Goal: Transaction & Acquisition: Purchase product/service

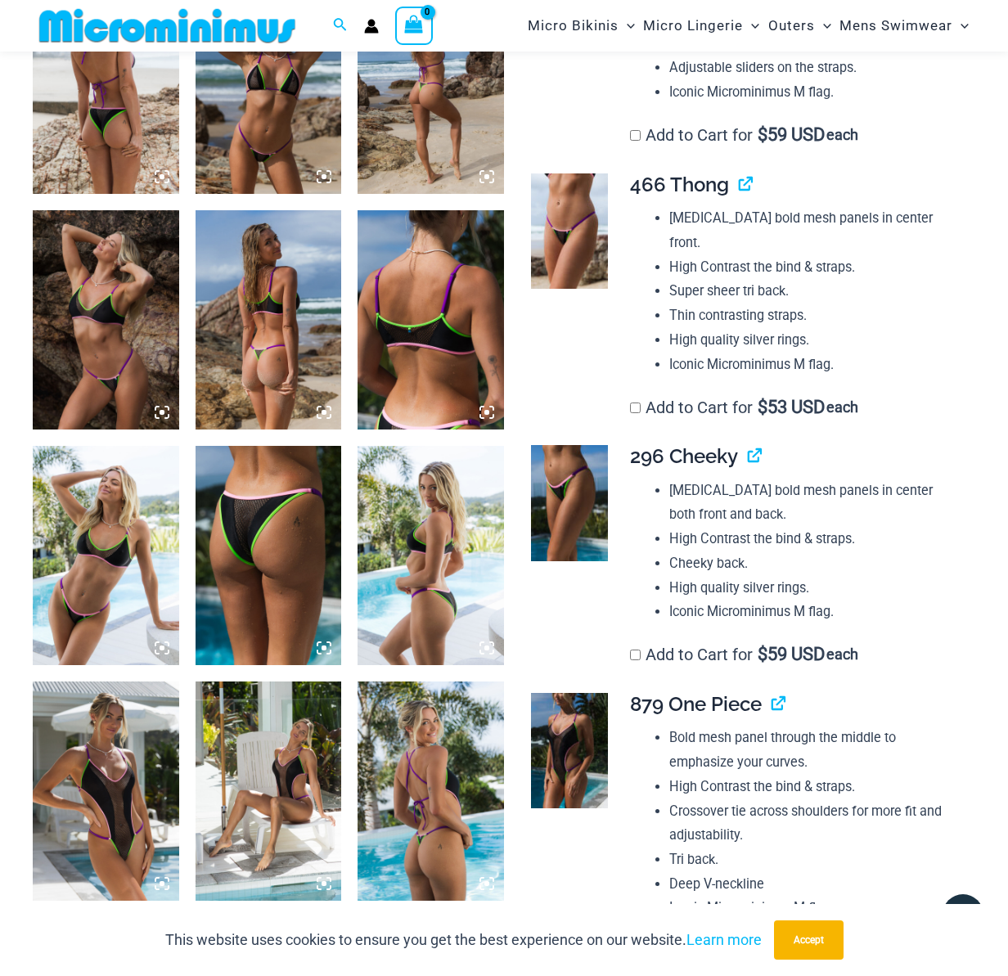
scroll to position [1131, 0]
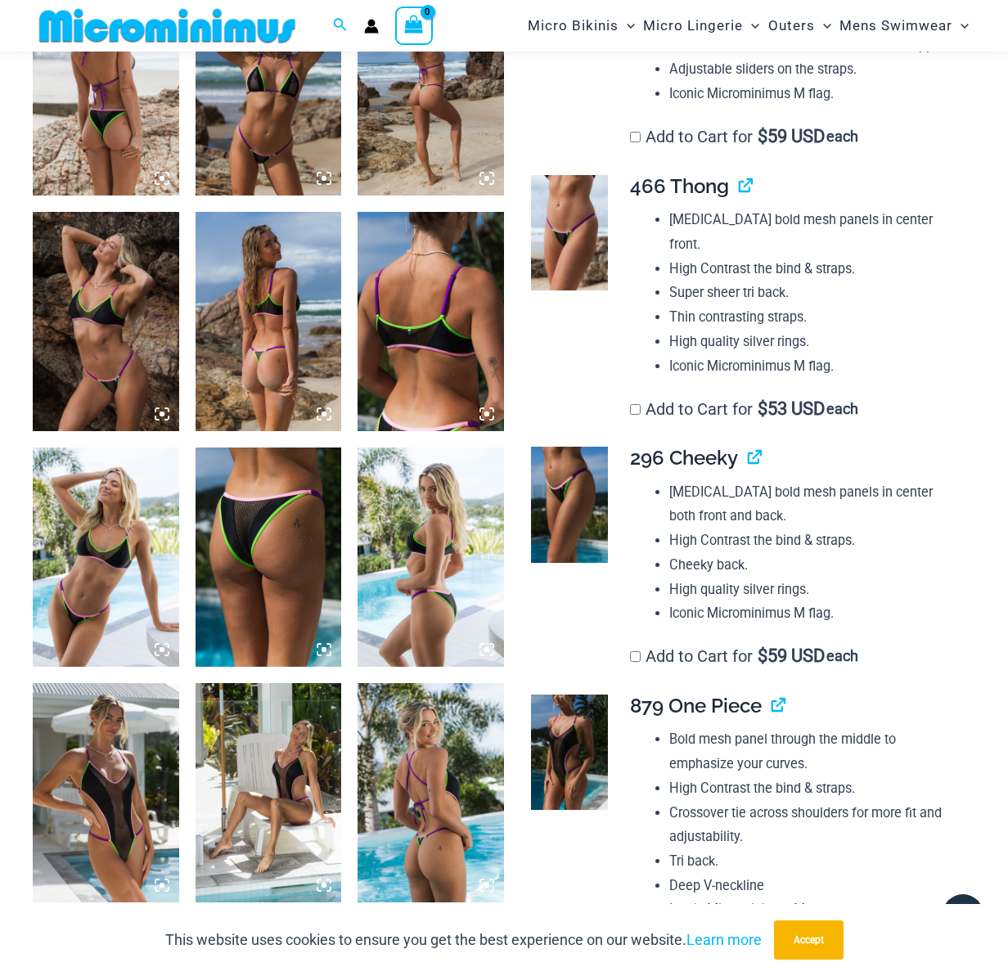
click at [565, 740] on img at bounding box center [569, 753] width 77 height 116
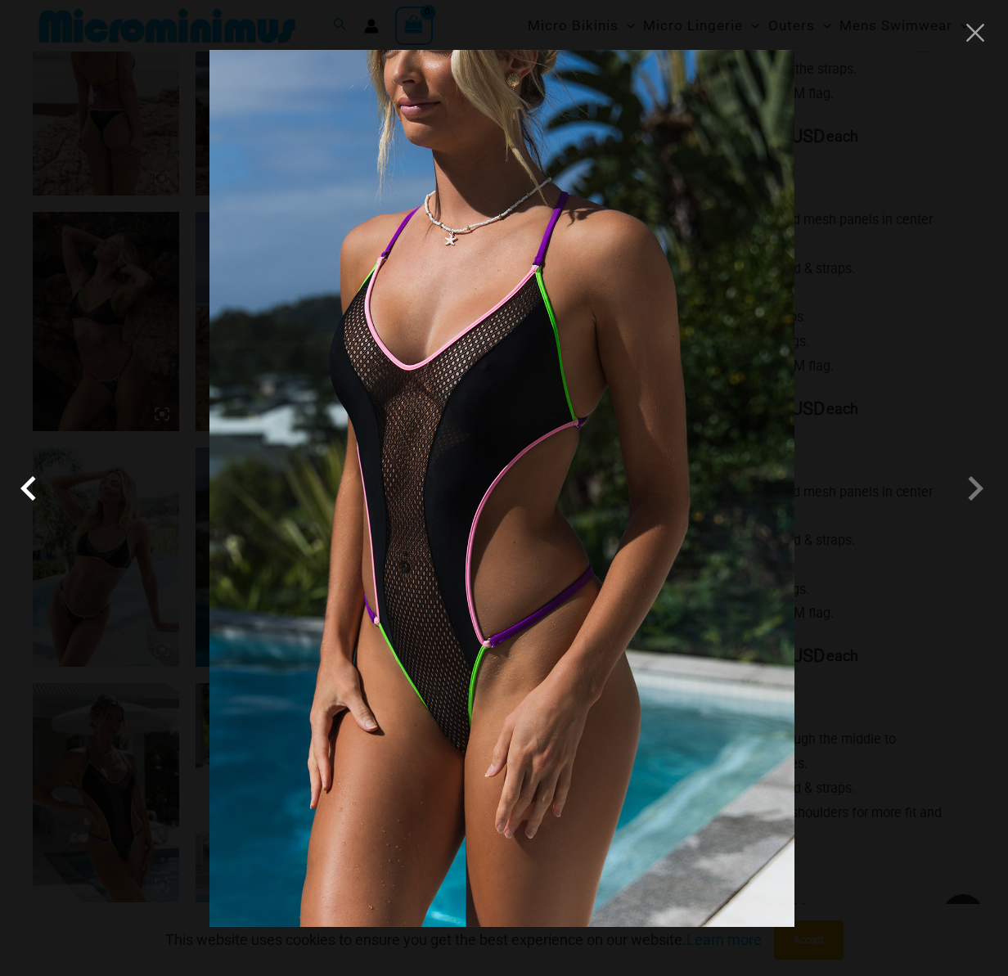
click at [26, 488] on span at bounding box center [32, 488] width 49 height 49
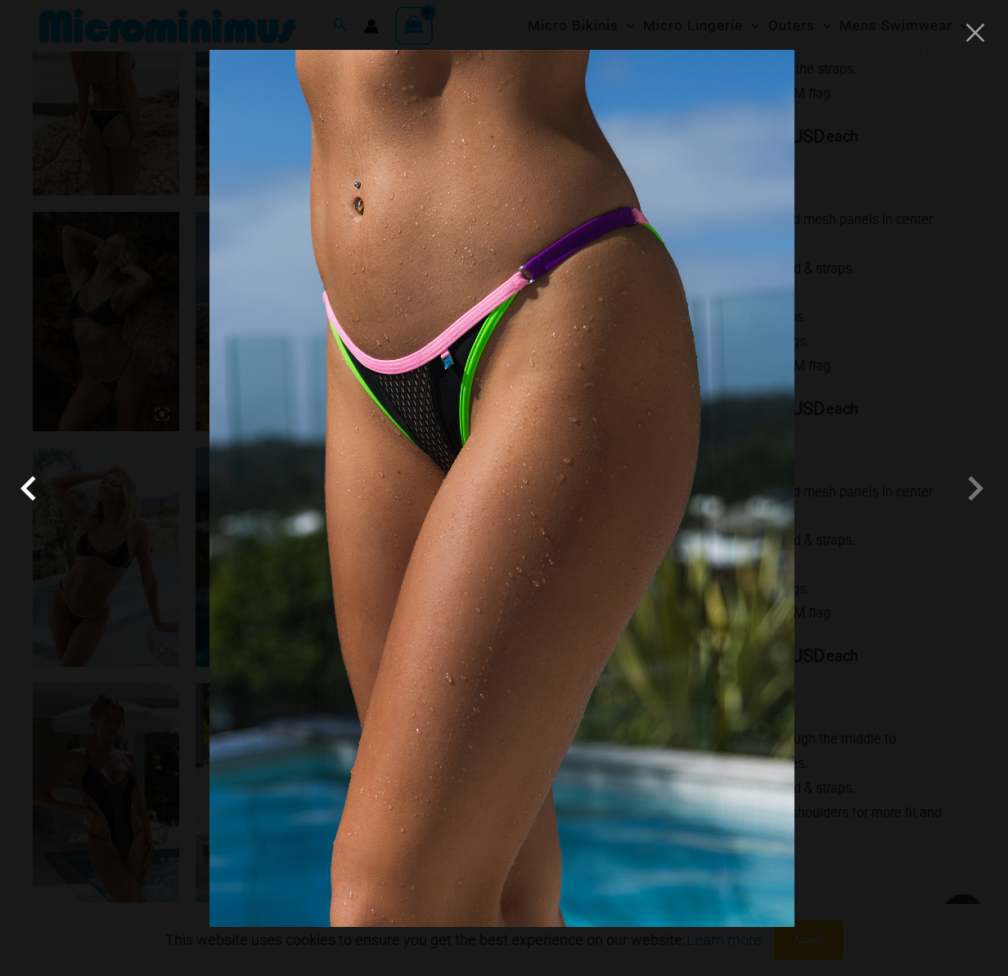
click at [26, 488] on span at bounding box center [32, 488] width 49 height 49
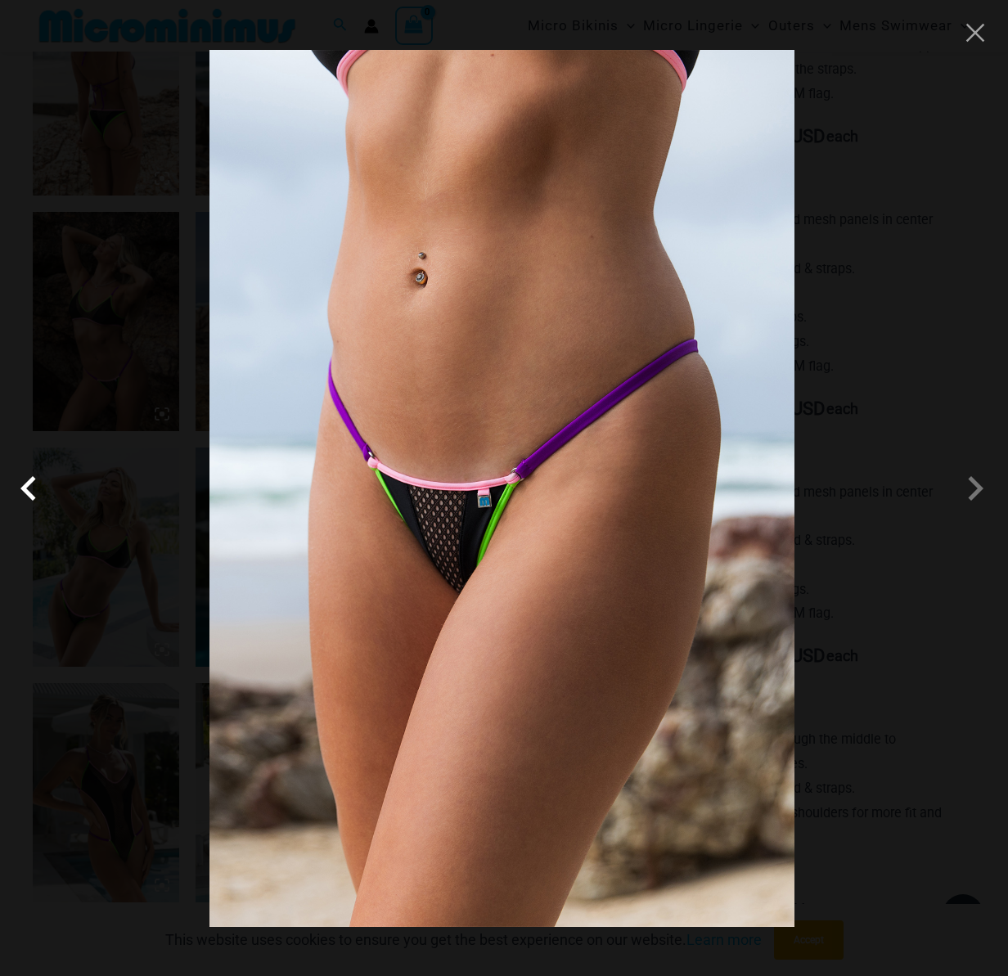
click at [25, 489] on span at bounding box center [32, 488] width 49 height 49
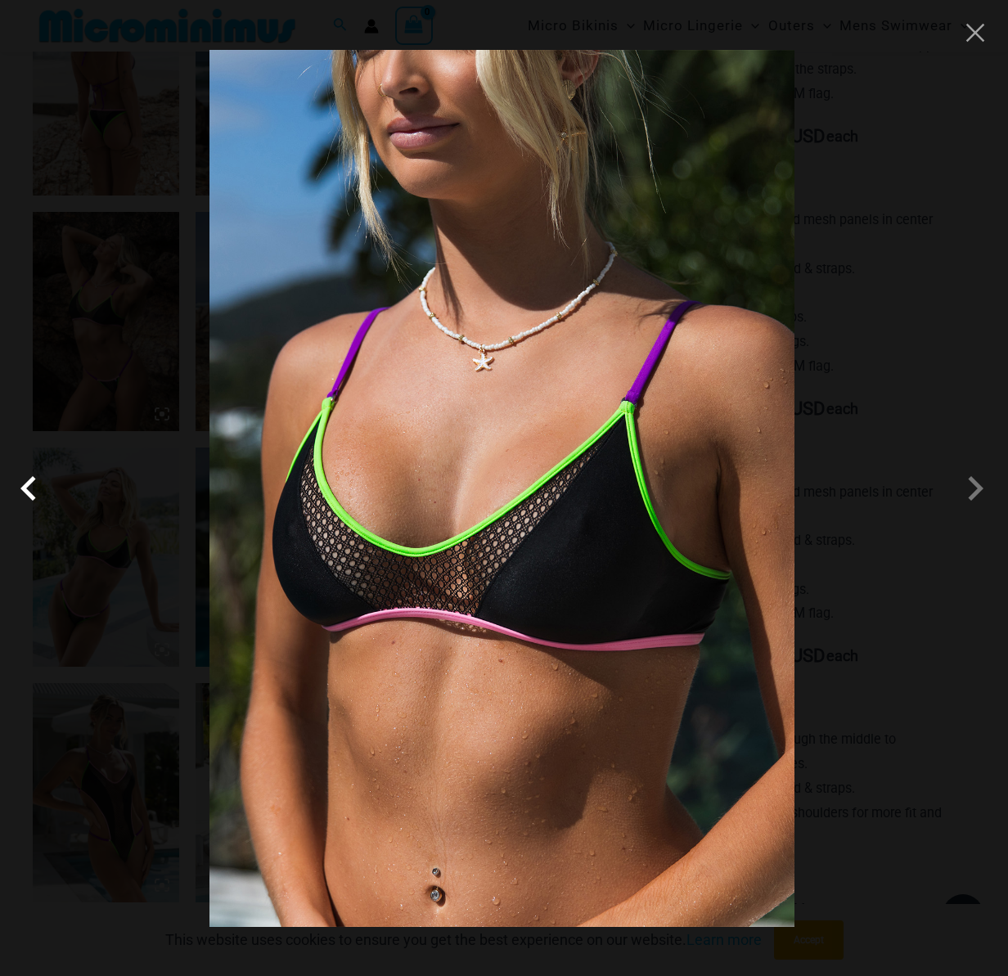
click at [25, 489] on span at bounding box center [32, 488] width 49 height 49
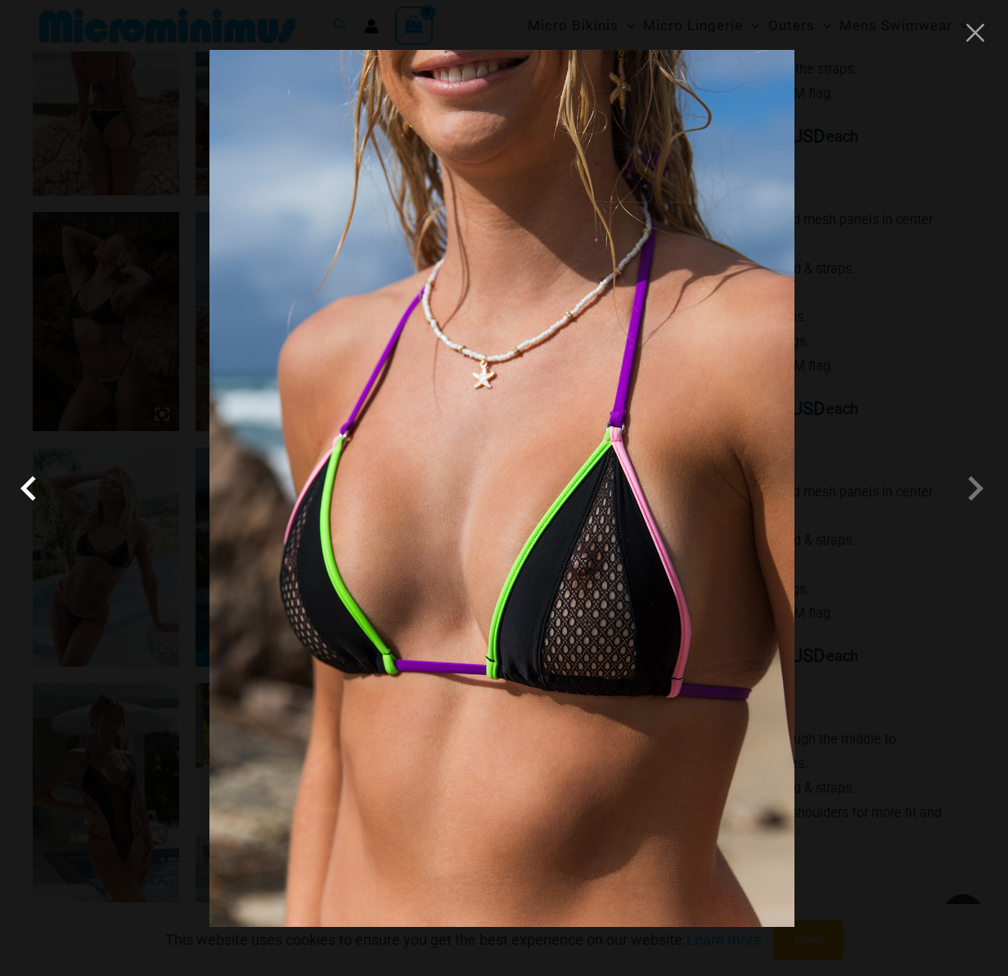
click at [25, 489] on span at bounding box center [32, 488] width 49 height 49
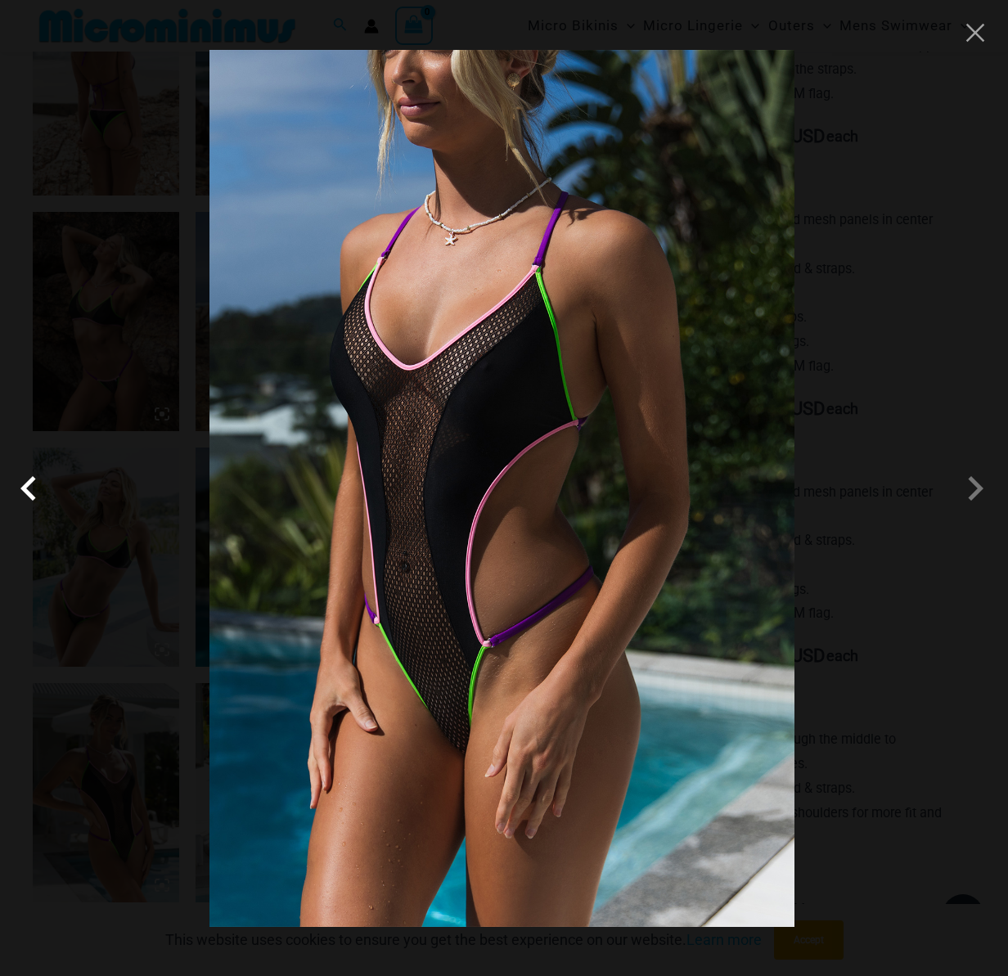
click at [25, 489] on span at bounding box center [32, 488] width 49 height 49
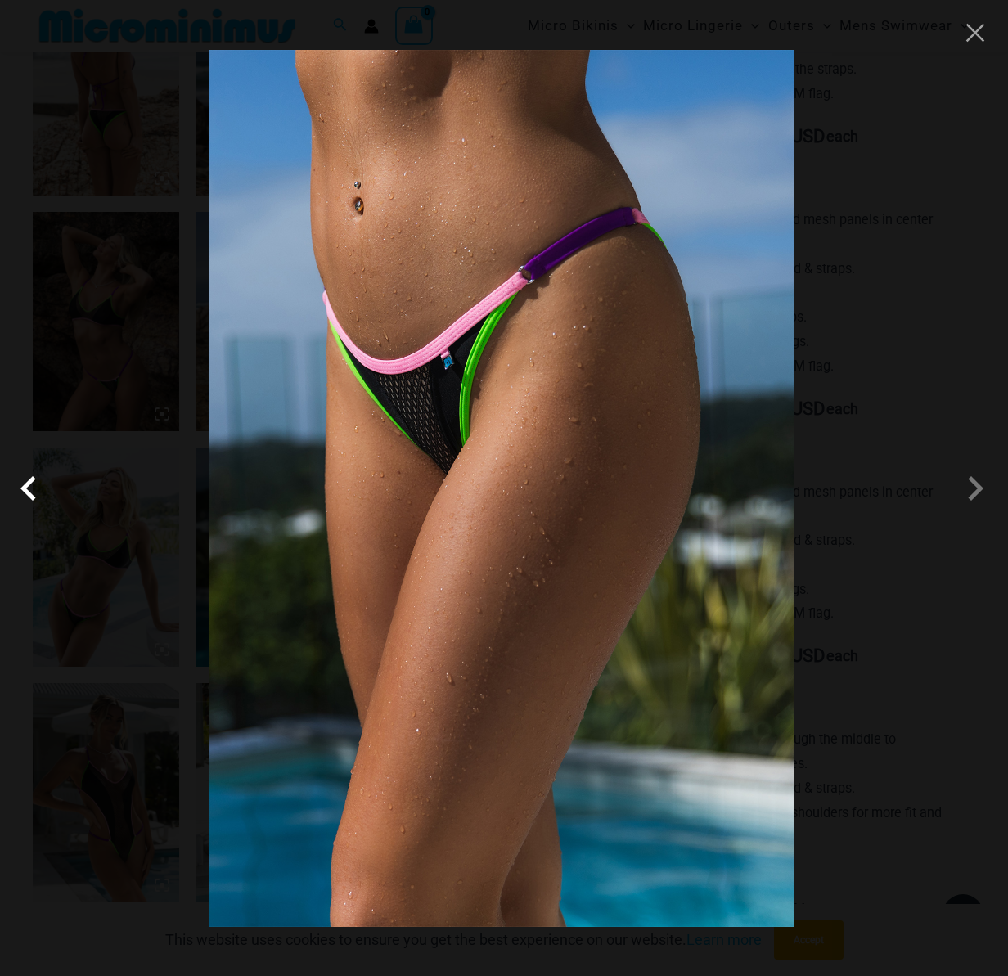
click at [25, 489] on span at bounding box center [32, 488] width 49 height 49
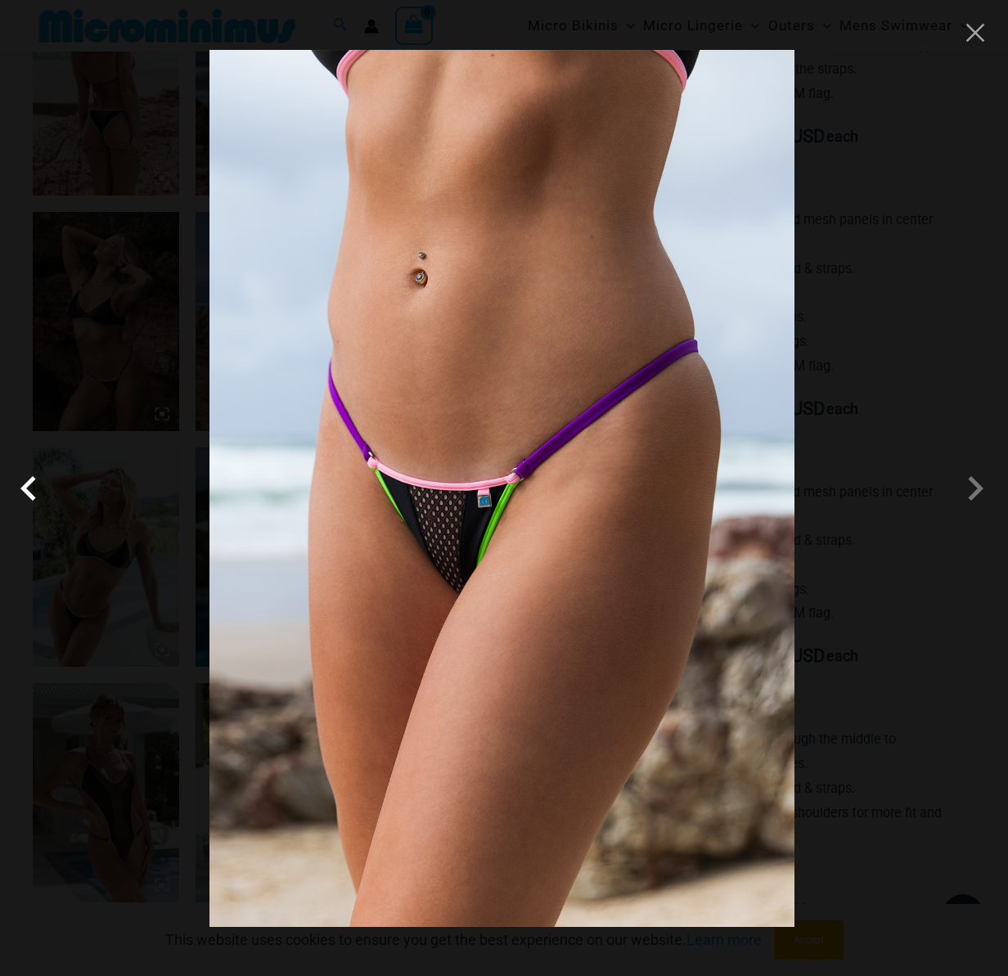
click at [25, 489] on span at bounding box center [32, 488] width 49 height 49
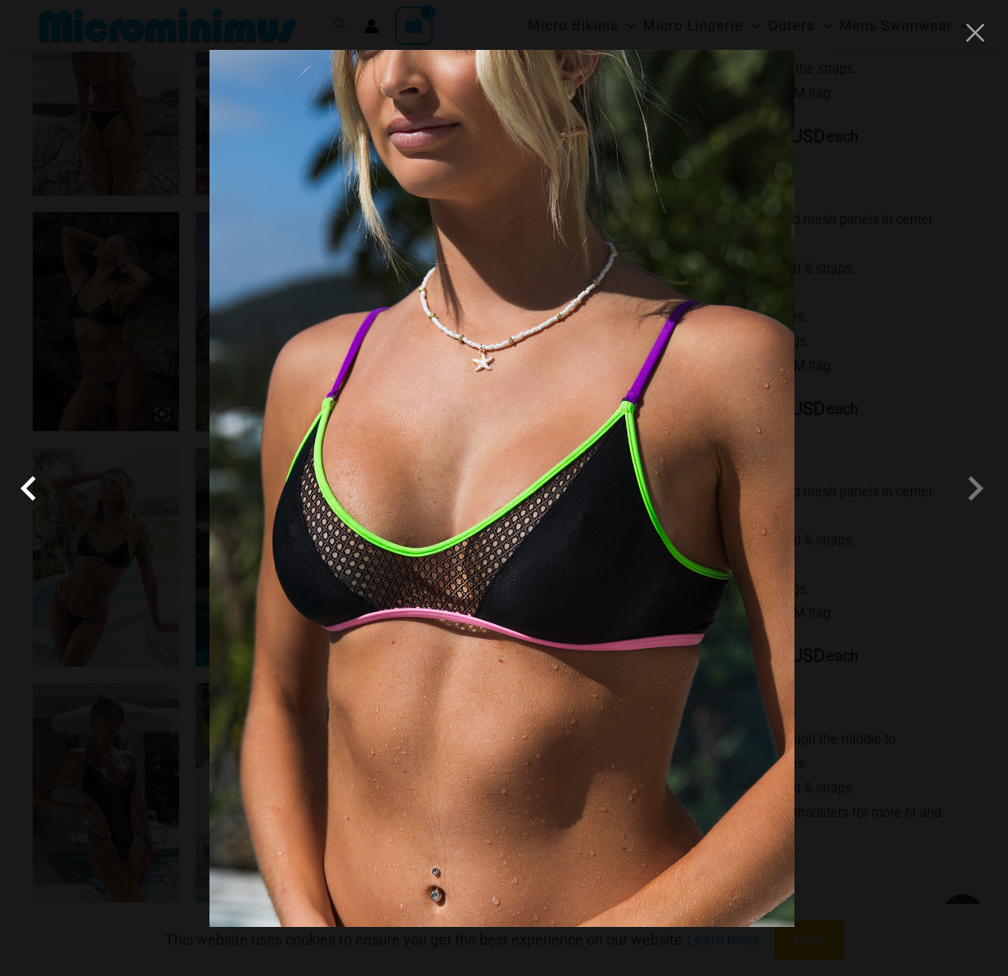
click at [25, 490] on span at bounding box center [32, 488] width 49 height 49
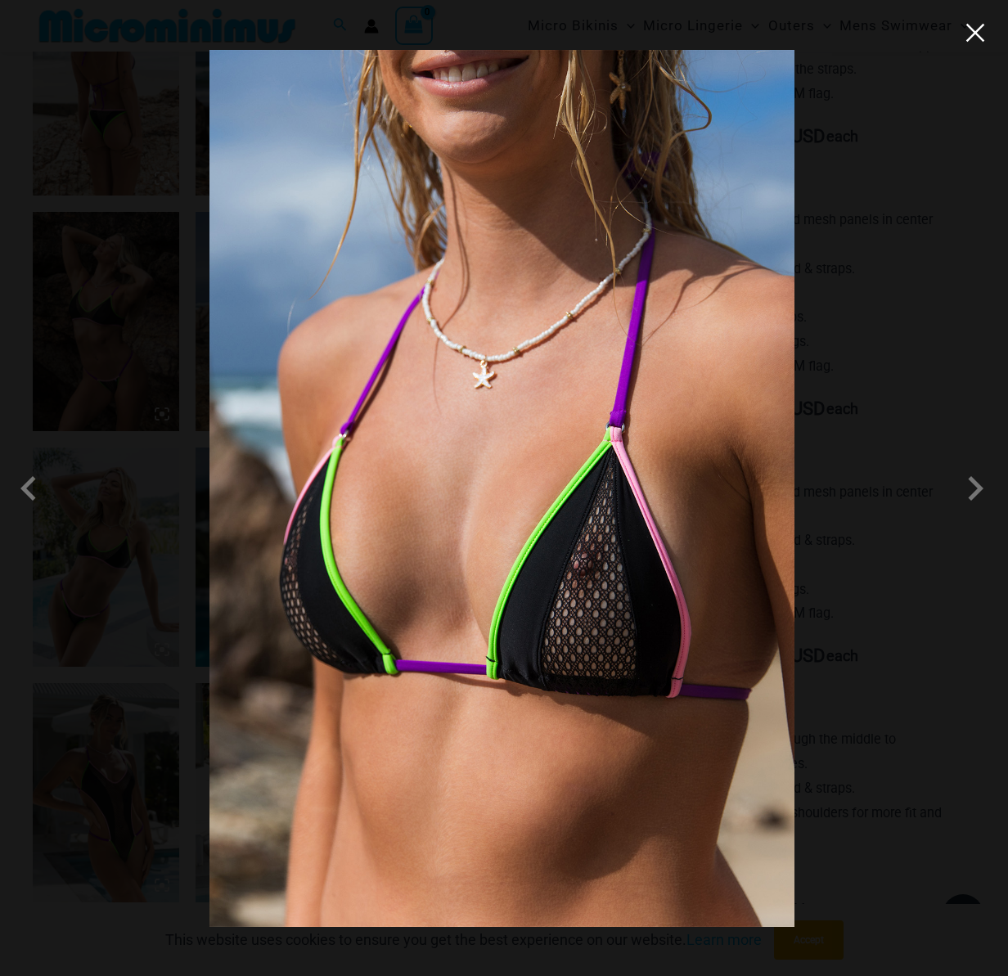
click at [971, 28] on button "Close" at bounding box center [975, 32] width 25 height 25
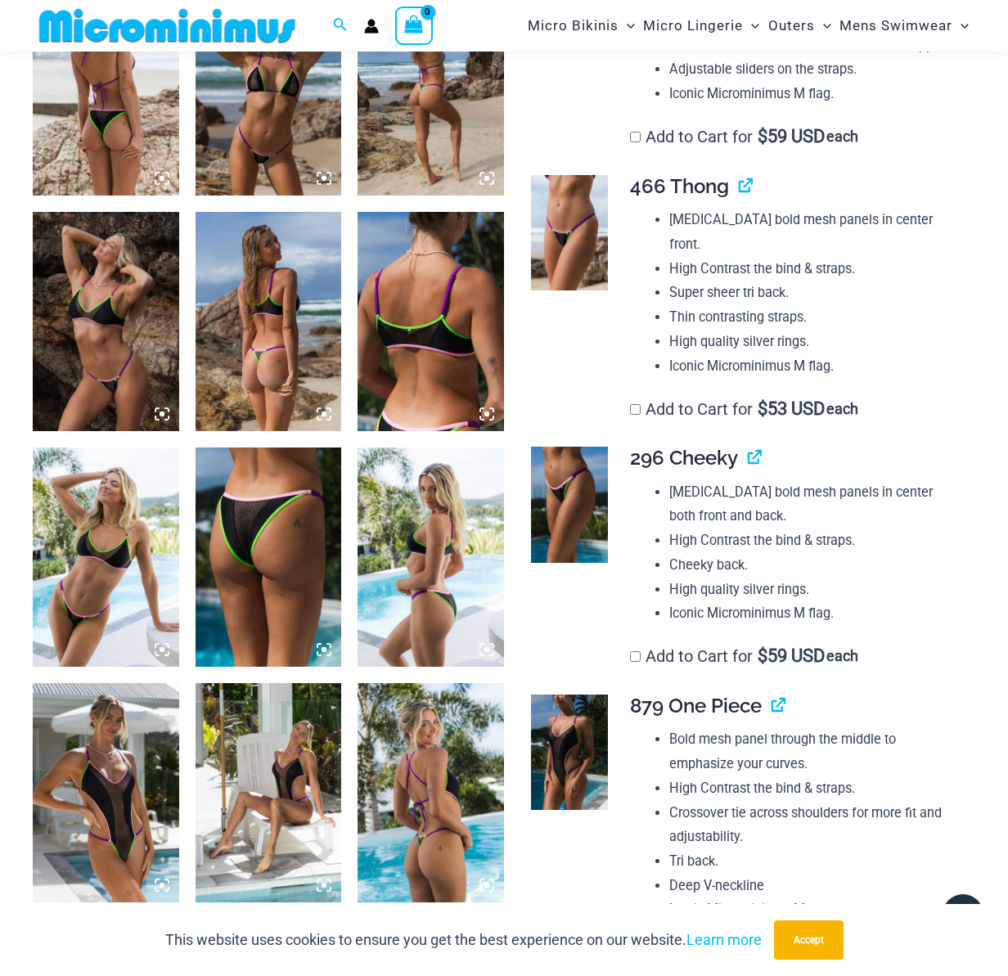
click at [458, 785] on img at bounding box center [430, 792] width 146 height 219
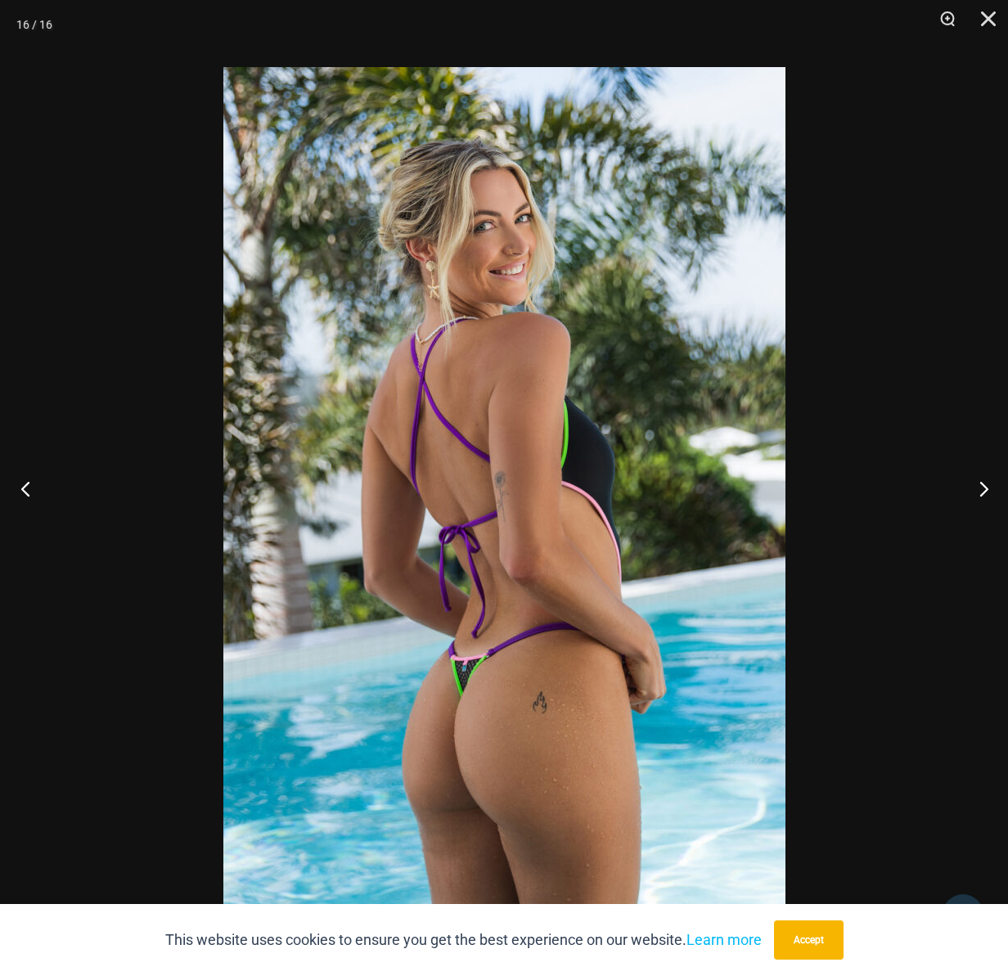
click at [26, 497] on button "Previous" at bounding box center [30, 488] width 61 height 82
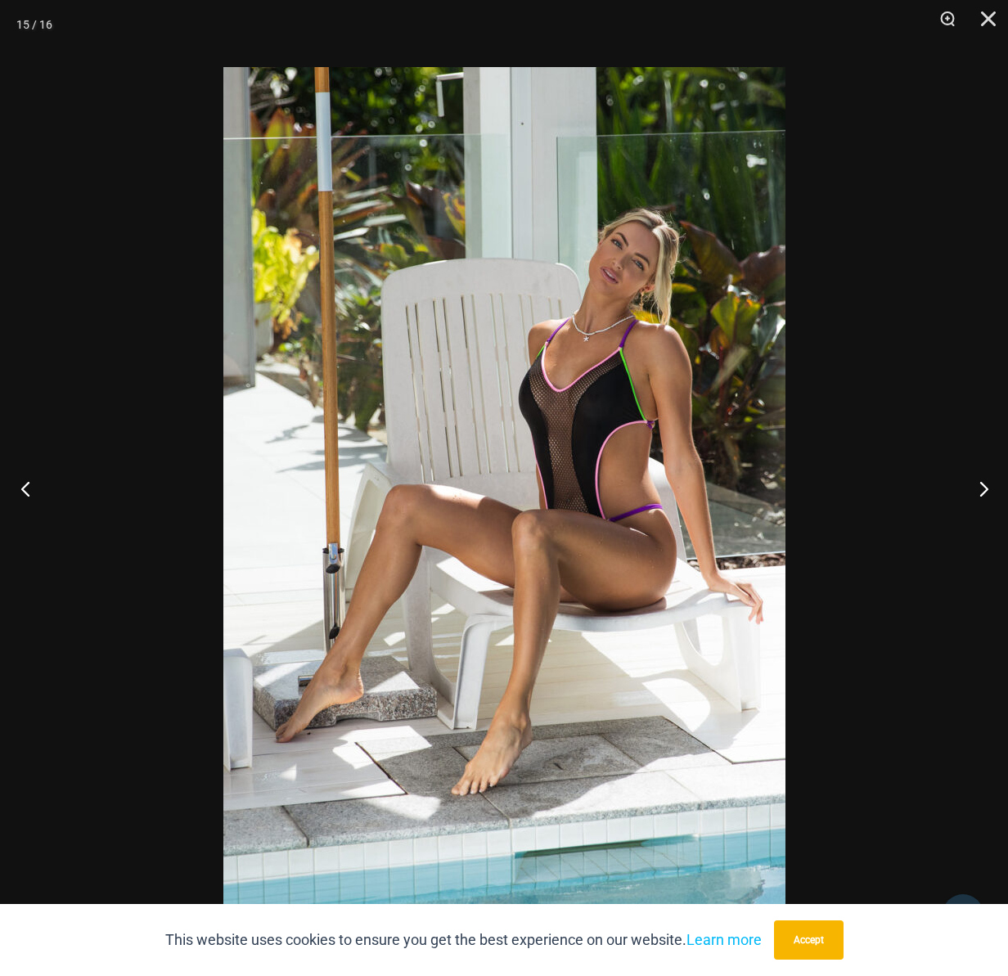
click at [26, 497] on button "Previous" at bounding box center [30, 488] width 61 height 82
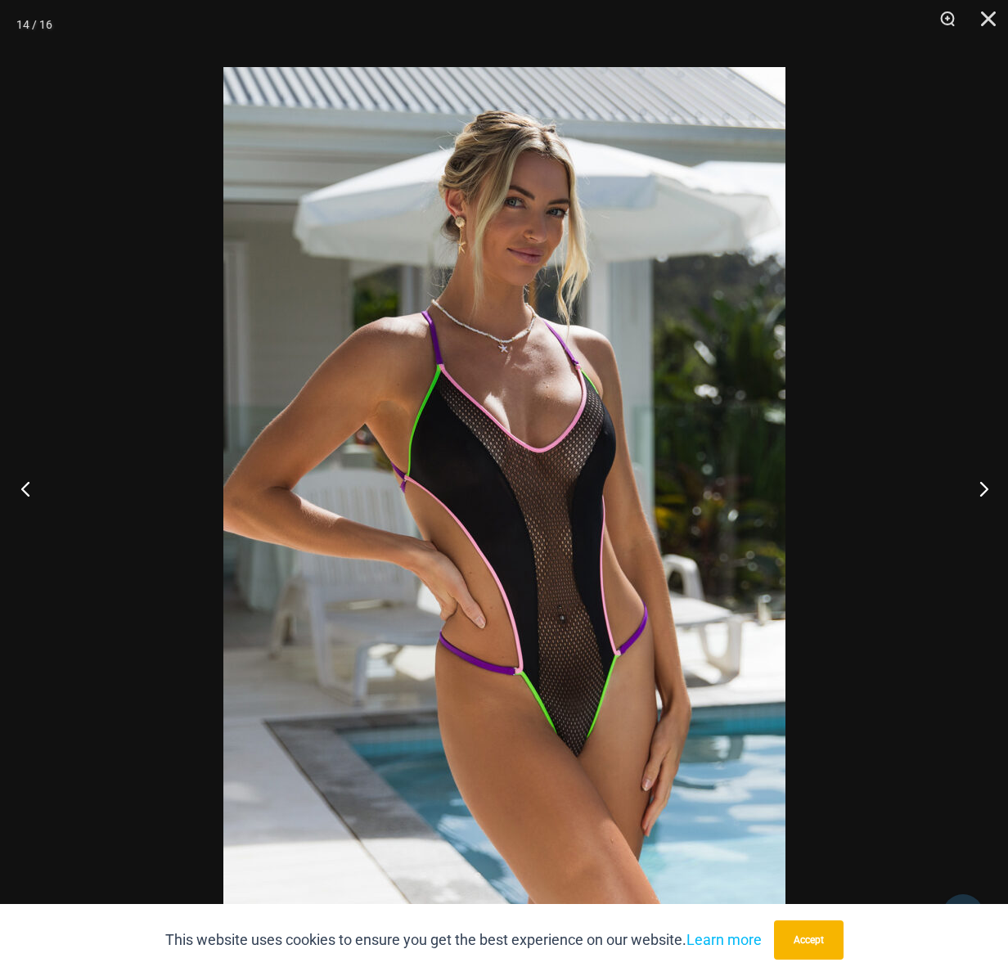
click at [25, 497] on button "Previous" at bounding box center [30, 488] width 61 height 82
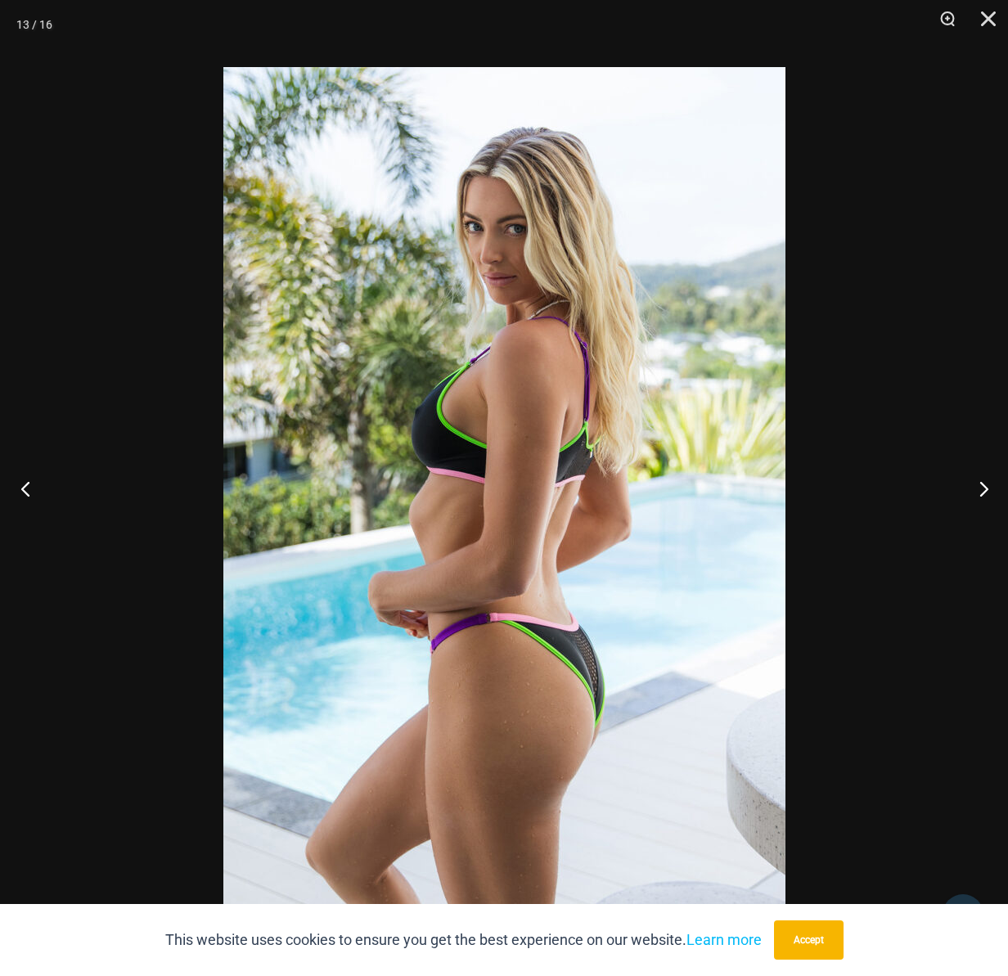
click at [25, 497] on button "Previous" at bounding box center [30, 488] width 61 height 82
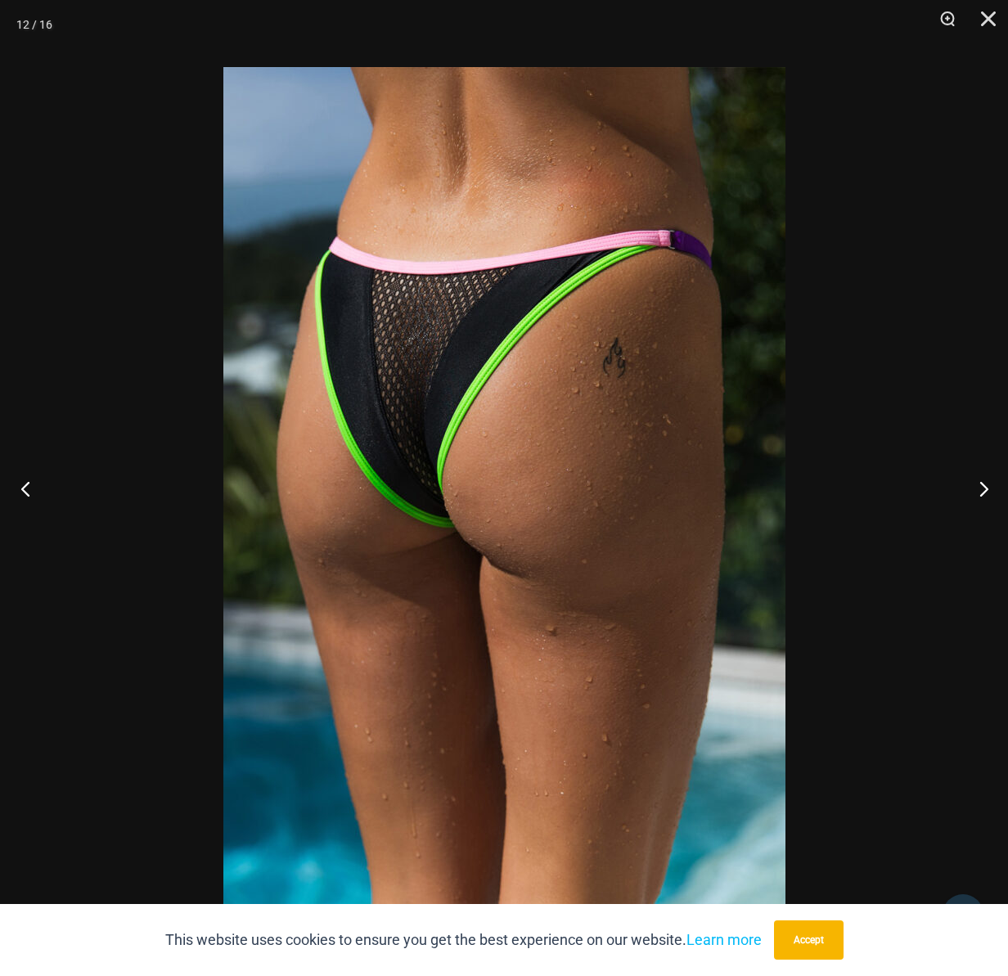
click at [24, 499] on button "Previous" at bounding box center [30, 488] width 61 height 82
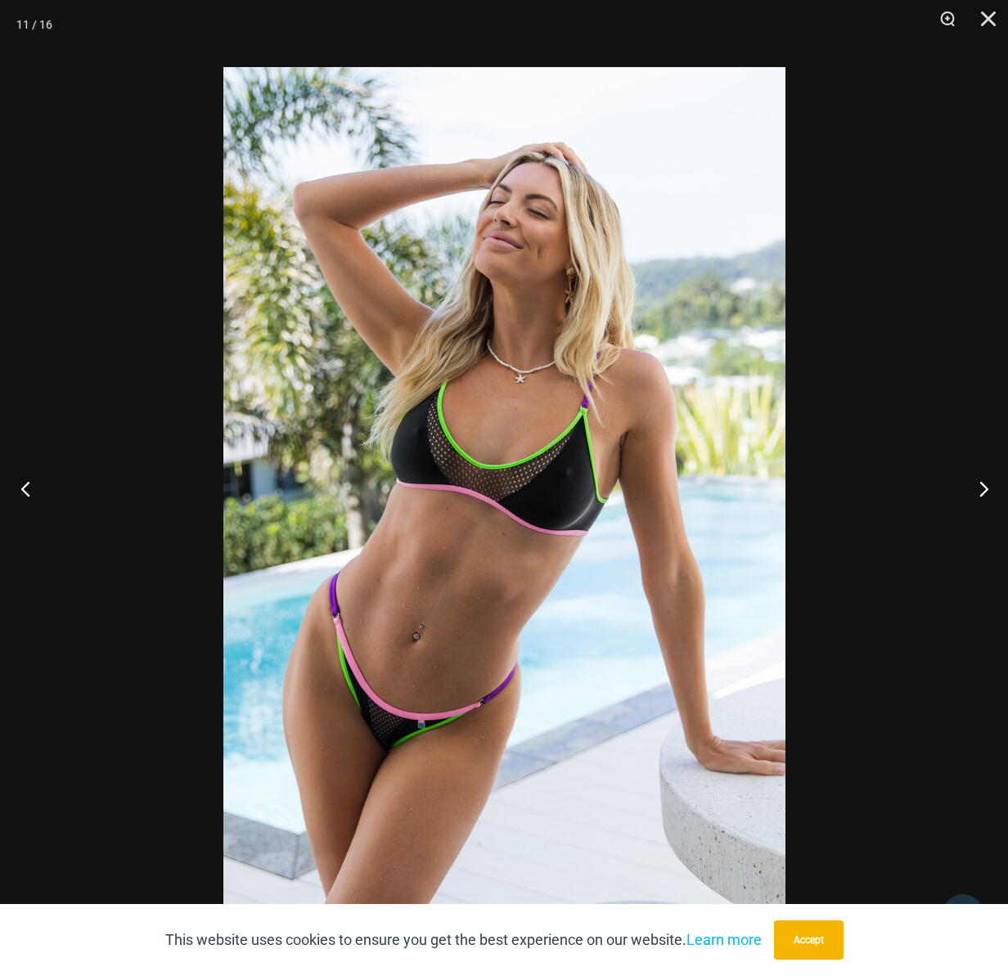
click at [24, 499] on button "Previous" at bounding box center [30, 488] width 61 height 82
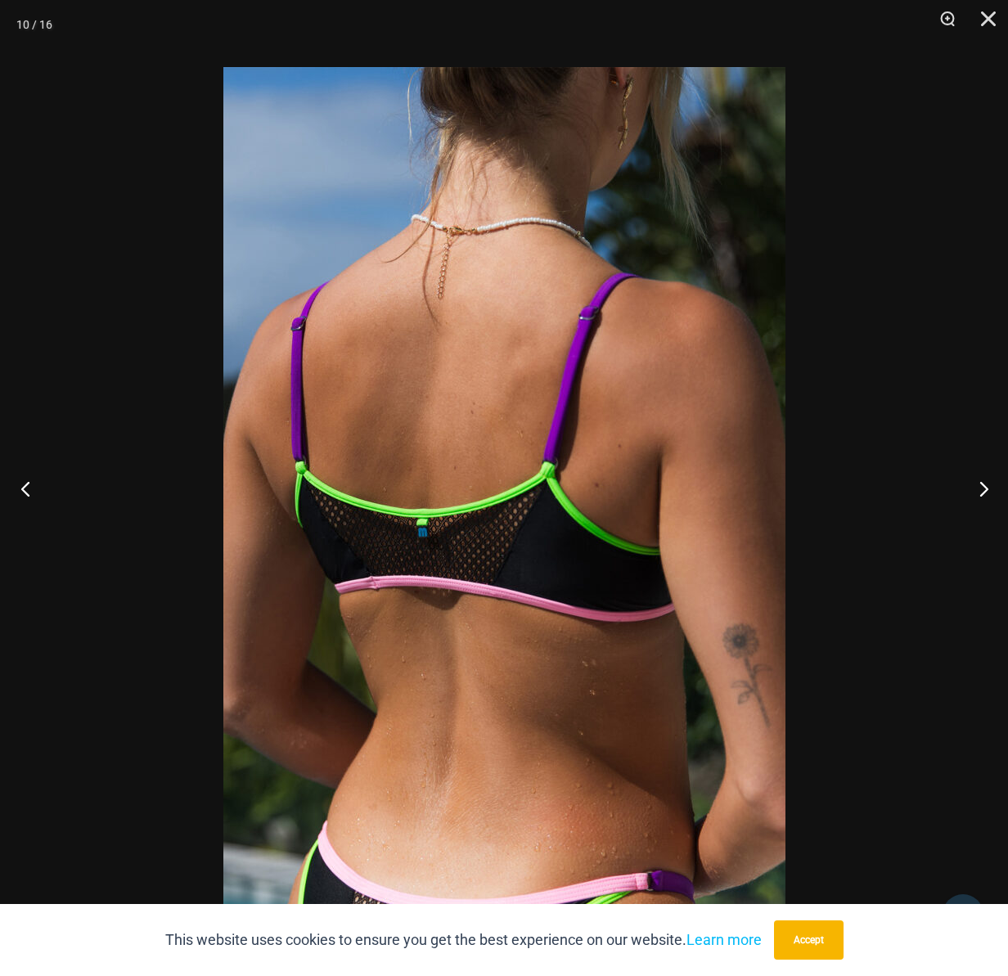
click at [24, 499] on button "Previous" at bounding box center [30, 488] width 61 height 82
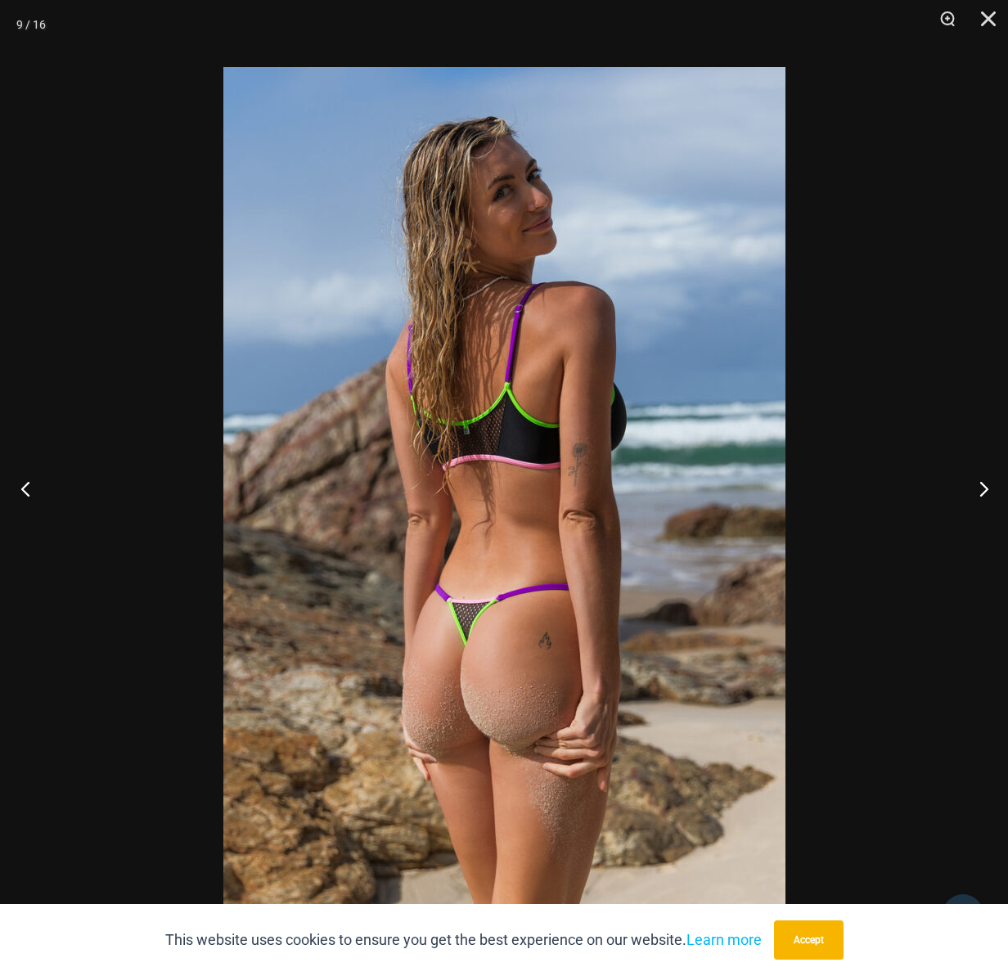
click at [24, 499] on button "Previous" at bounding box center [30, 488] width 61 height 82
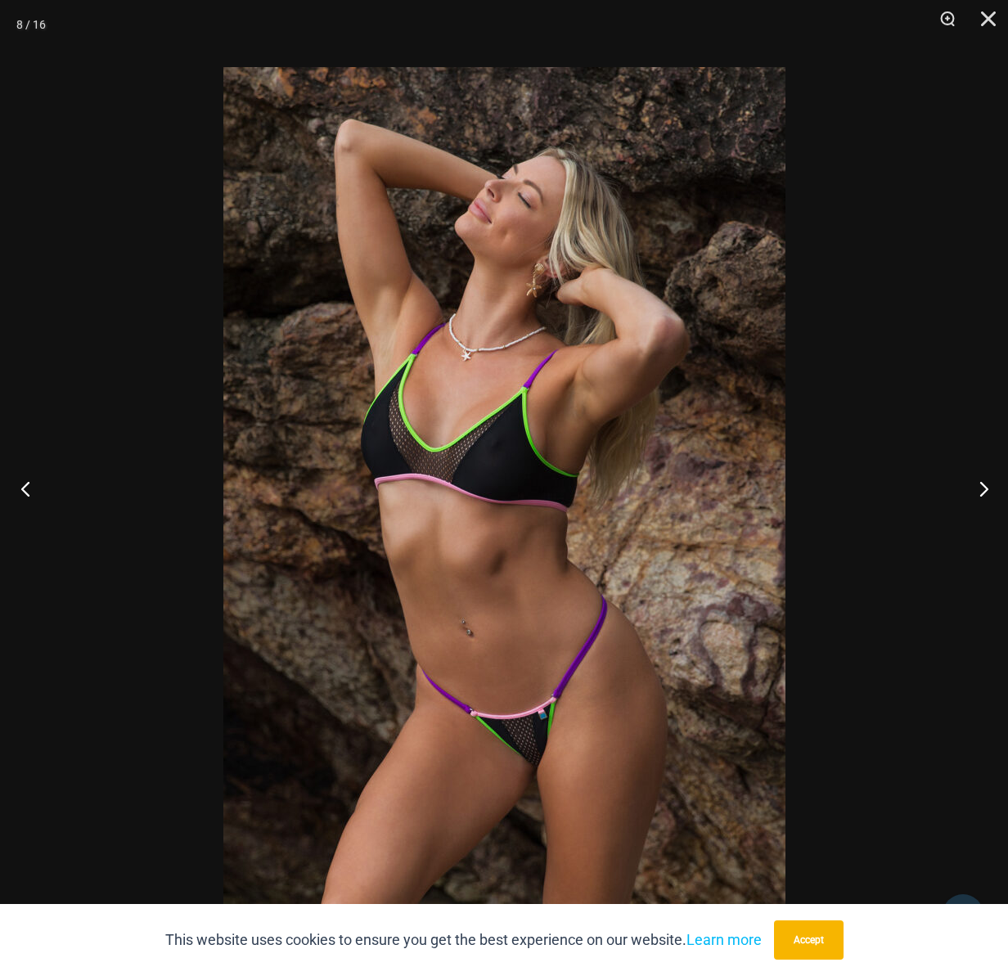
click at [24, 499] on button "Previous" at bounding box center [30, 488] width 61 height 82
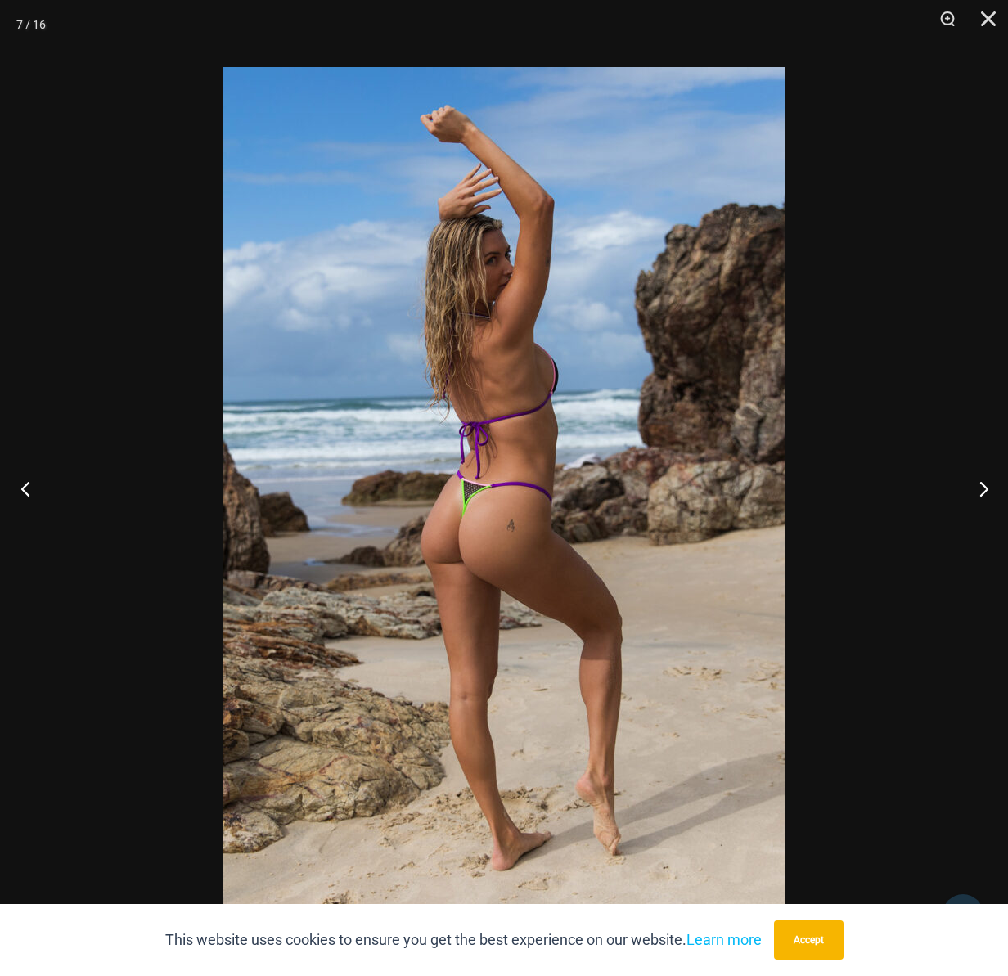
click at [24, 499] on button "Previous" at bounding box center [30, 488] width 61 height 82
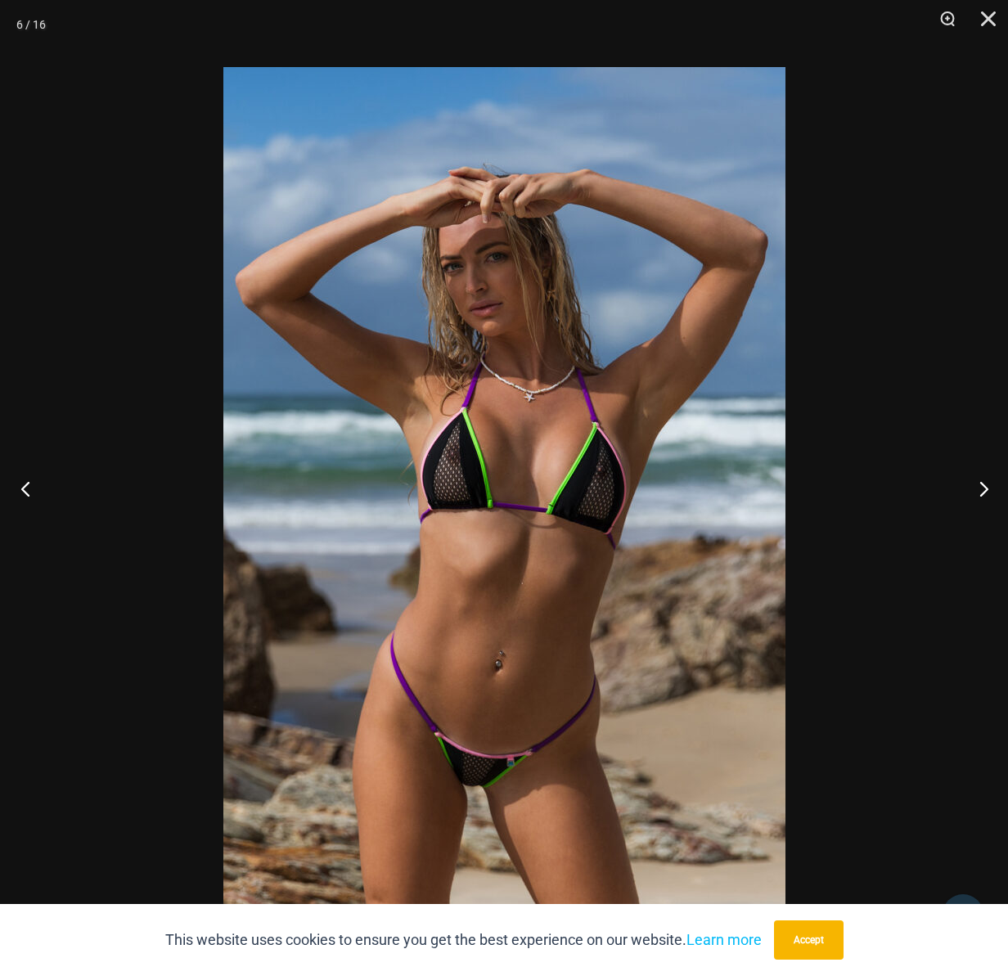
click at [24, 499] on button "Previous" at bounding box center [30, 488] width 61 height 82
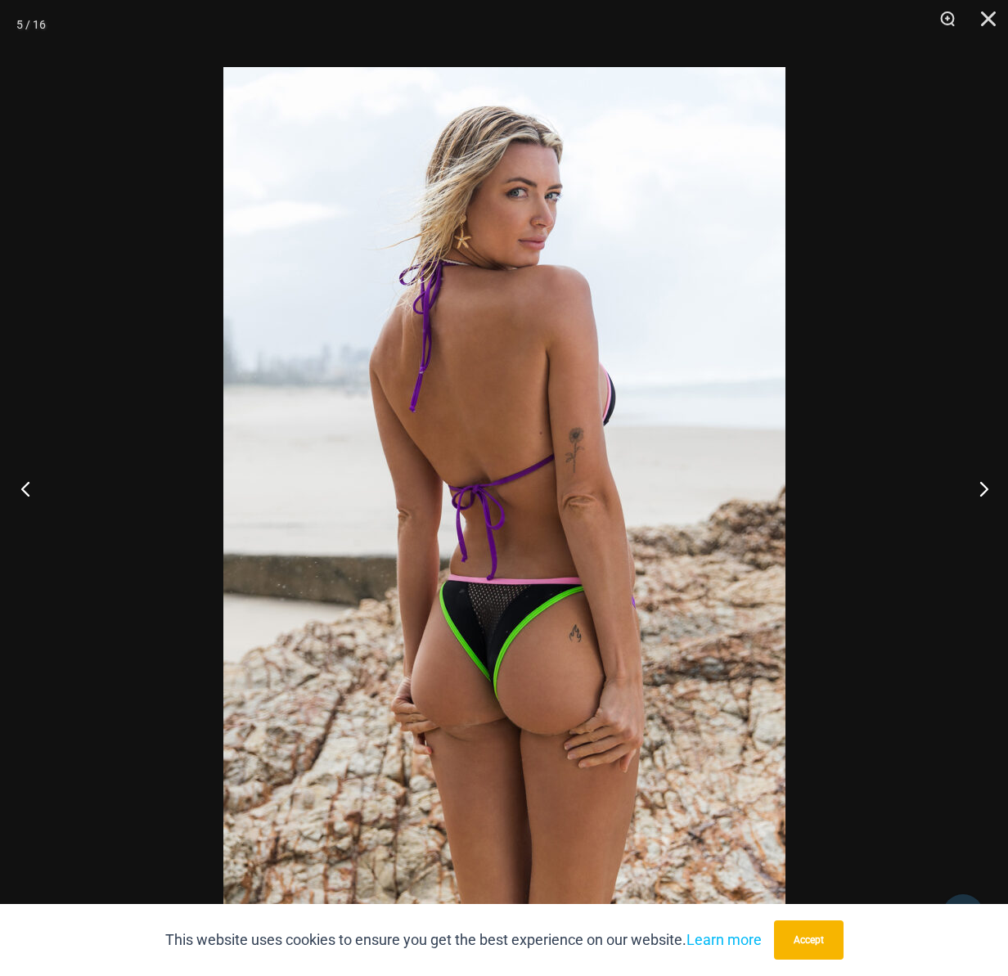
click at [24, 499] on button "Previous" at bounding box center [30, 488] width 61 height 82
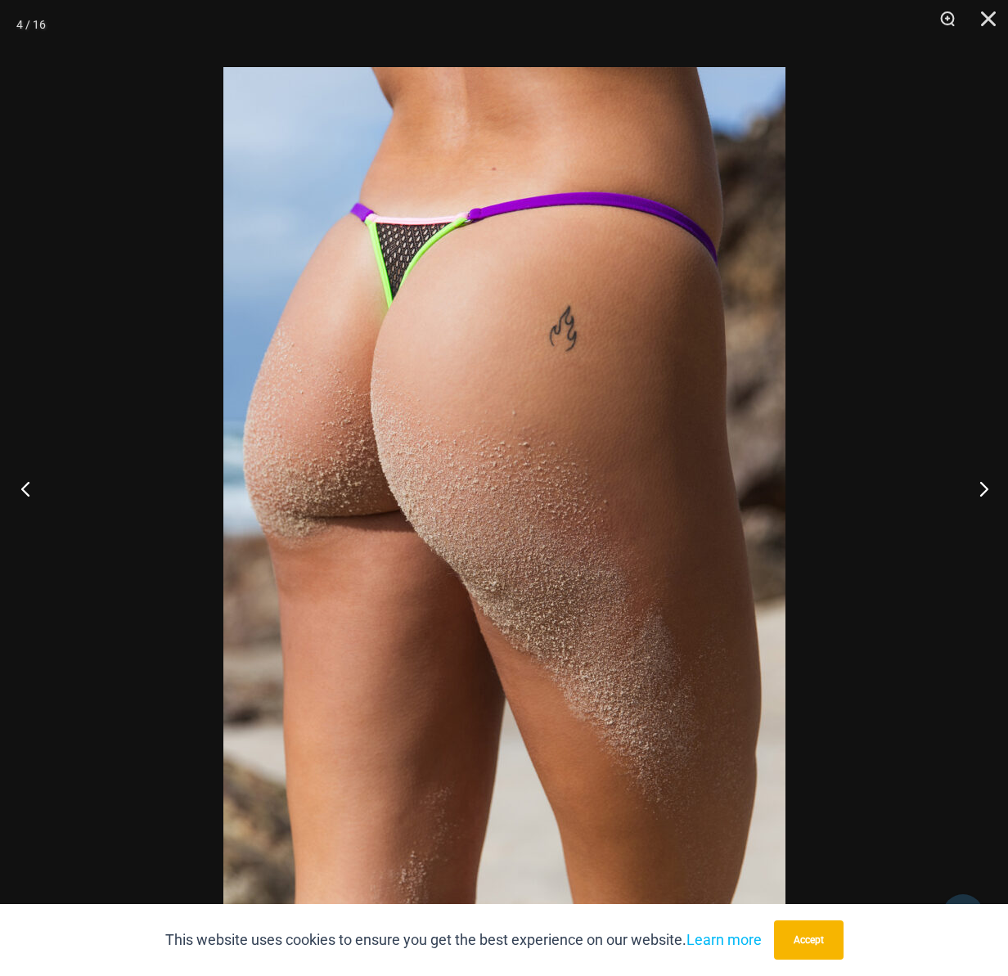
click at [24, 499] on button "Previous" at bounding box center [30, 488] width 61 height 82
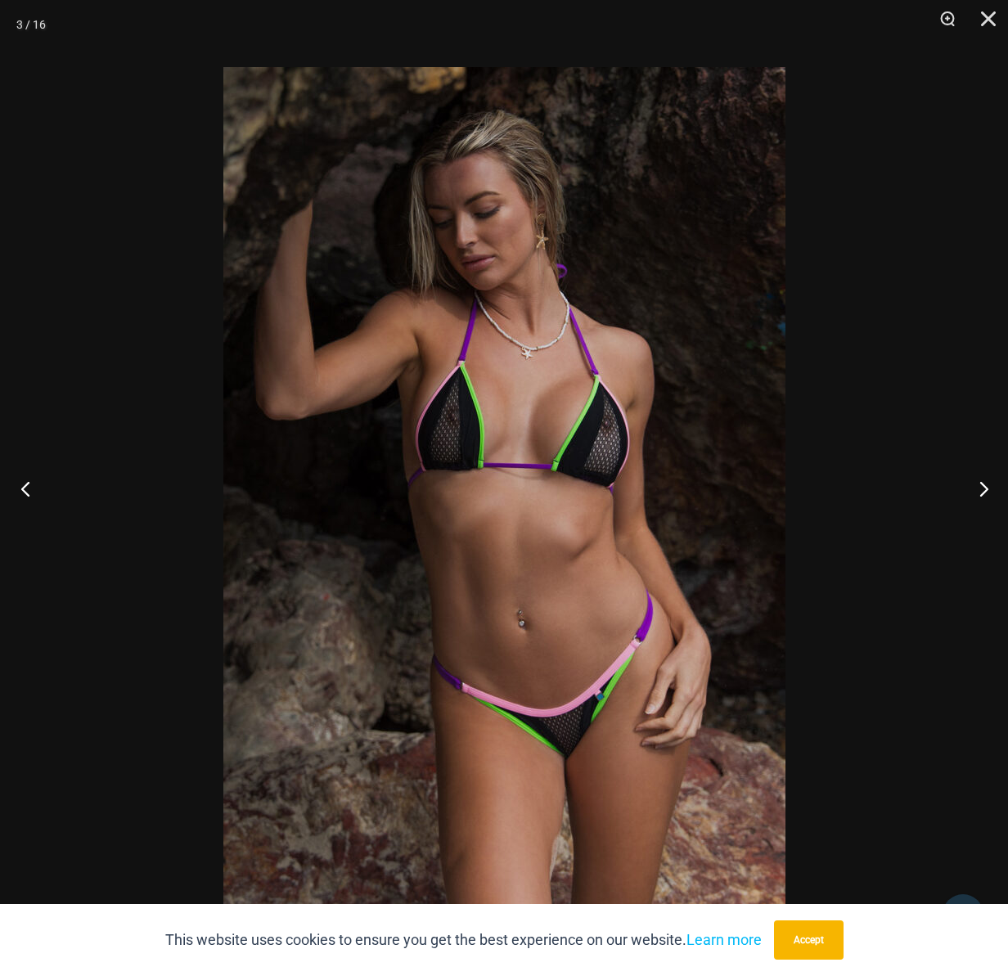
click at [24, 499] on button "Previous" at bounding box center [30, 488] width 61 height 82
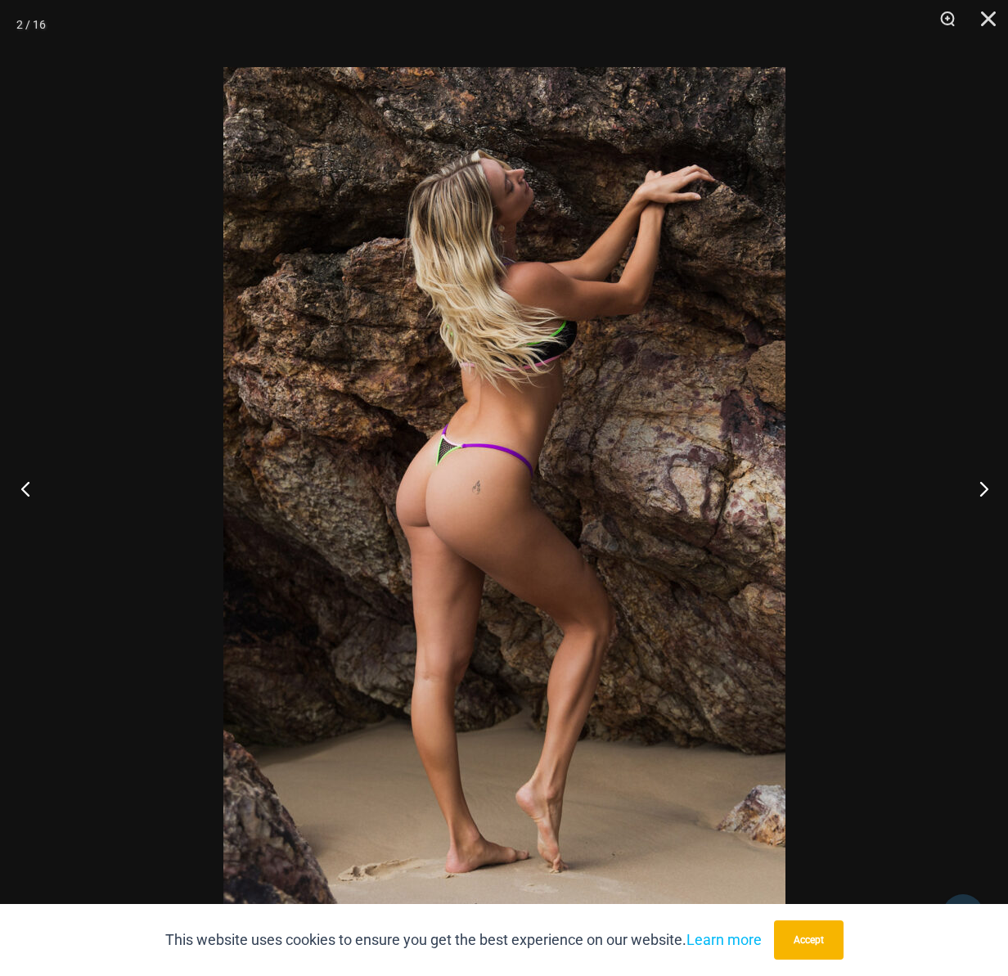
click at [24, 499] on button "Previous" at bounding box center [30, 488] width 61 height 82
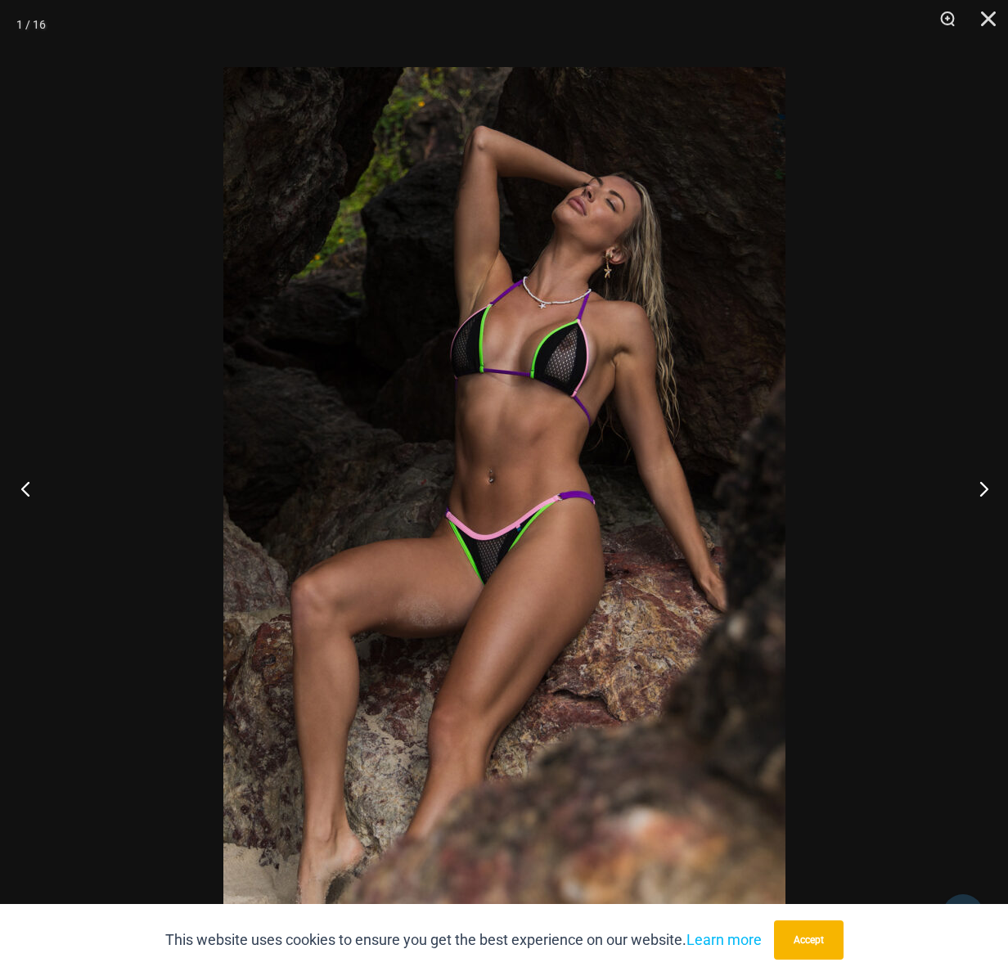
click at [24, 499] on button "Previous" at bounding box center [30, 488] width 61 height 82
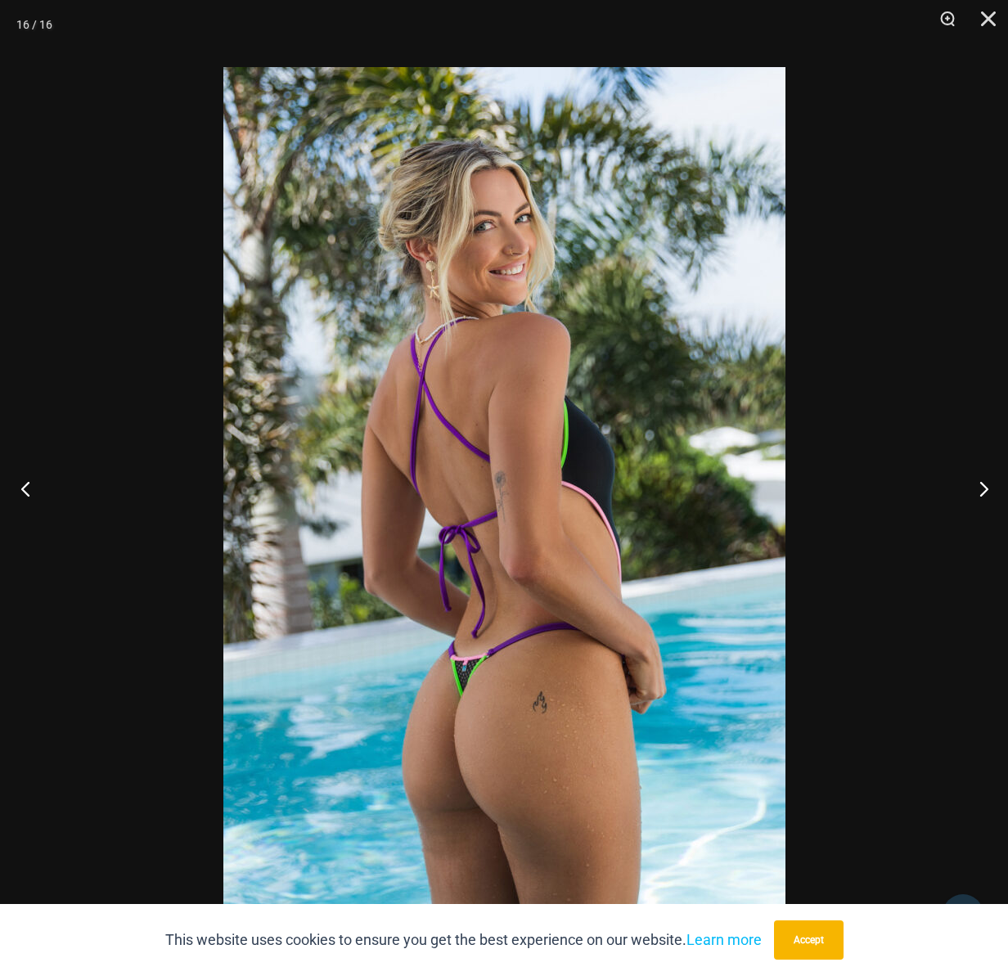
click at [34, 496] on button "Previous" at bounding box center [30, 488] width 61 height 82
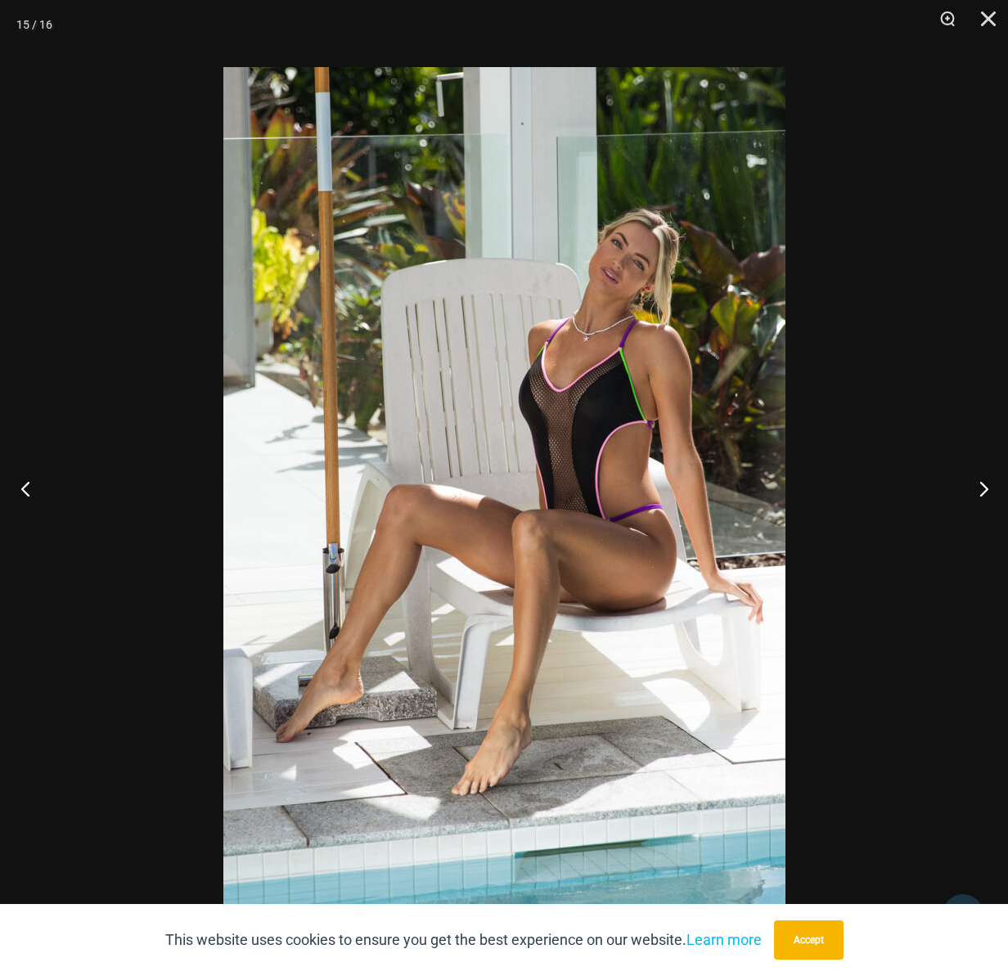
click at [34, 497] on button "Previous" at bounding box center [30, 488] width 61 height 82
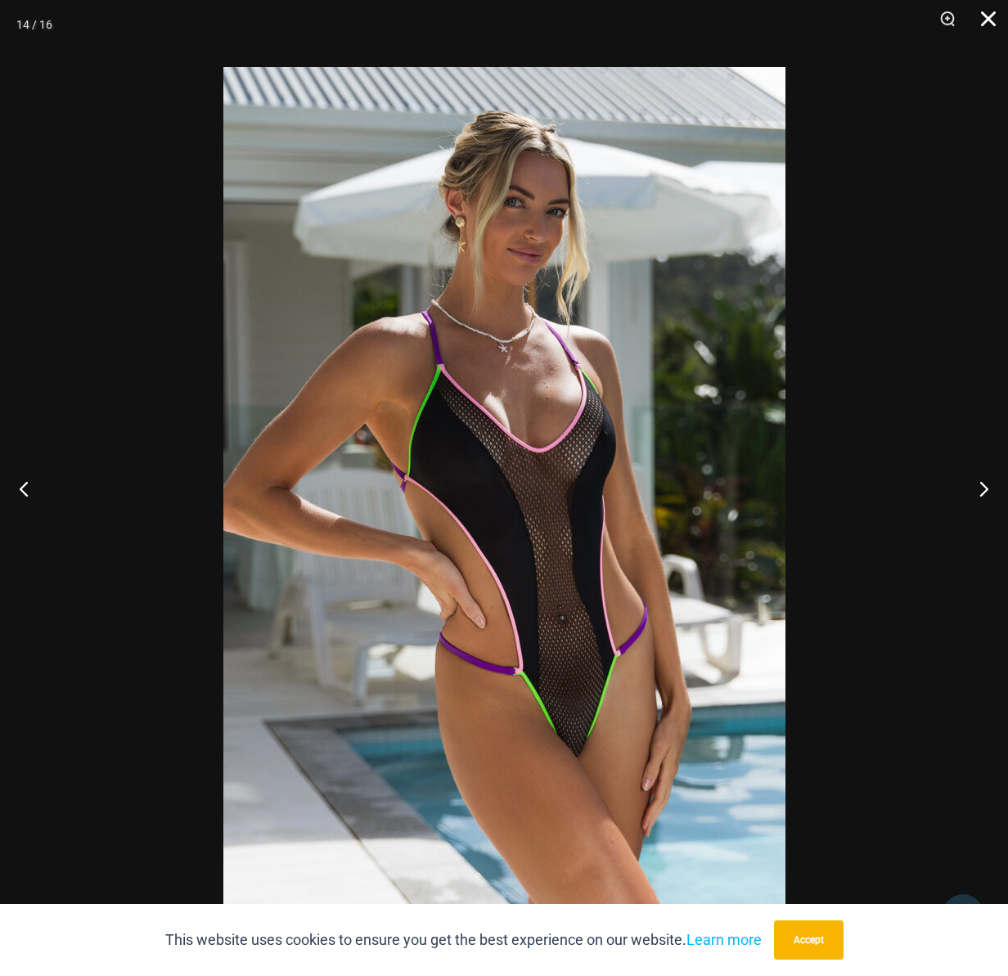
click at [987, 7] on button "Close" at bounding box center [982, 24] width 41 height 49
